Goal: Task Accomplishment & Management: Manage account settings

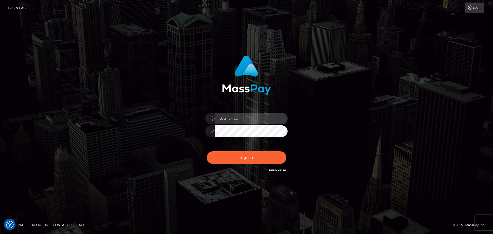
click at [224, 124] on input "text" at bounding box center [251, 119] width 73 height 12
type input "carly.throne"
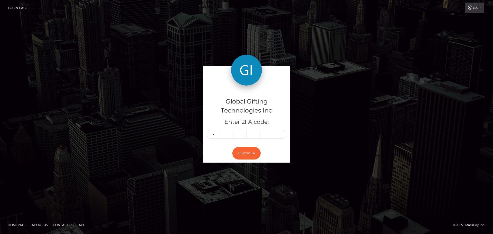
type input "6"
type input "5"
type input "1"
type input "3"
type input "6"
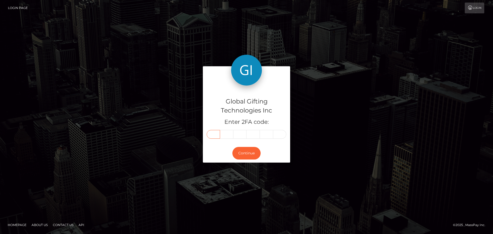
type input "6"
type input "0"
type input "5"
type input "1"
type input "3"
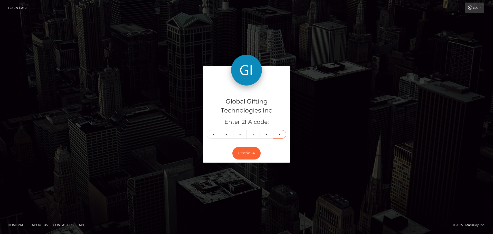
type input "6"
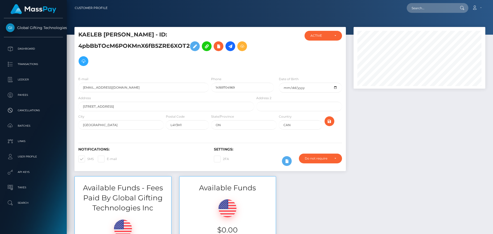
scroll to position [62, 132]
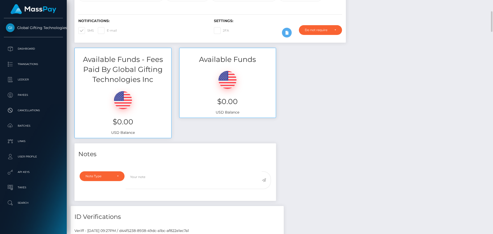
click at [410, 107] on div "Available Funds - Fees Paid By Global Gifting Technologies Inc $0.00 USD Balanc…" at bounding box center [280, 95] width 418 height 95
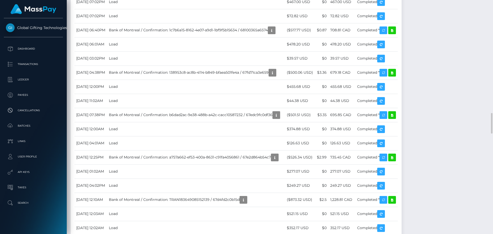
scroll to position [1232, 0]
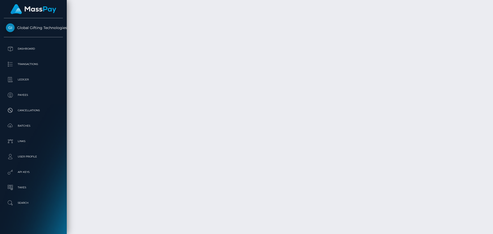
scroll to position [62, 132]
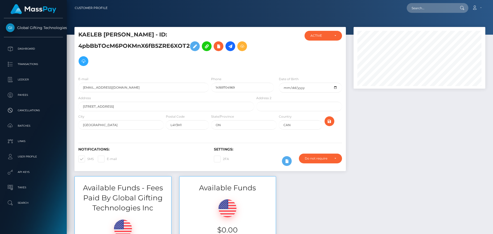
scroll to position [62, 132]
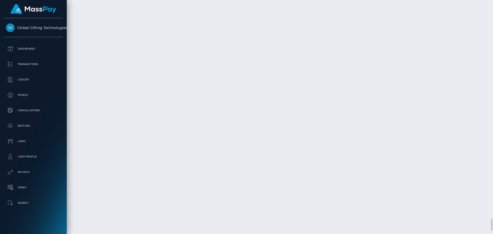
scroll to position [4138, 0]
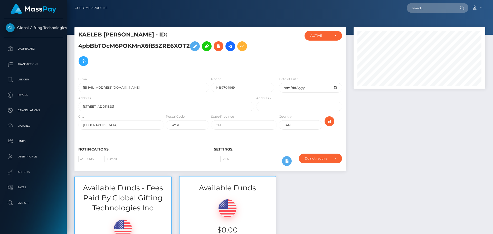
scroll to position [62, 132]
